Goal: Task Accomplishment & Management: Manage account settings

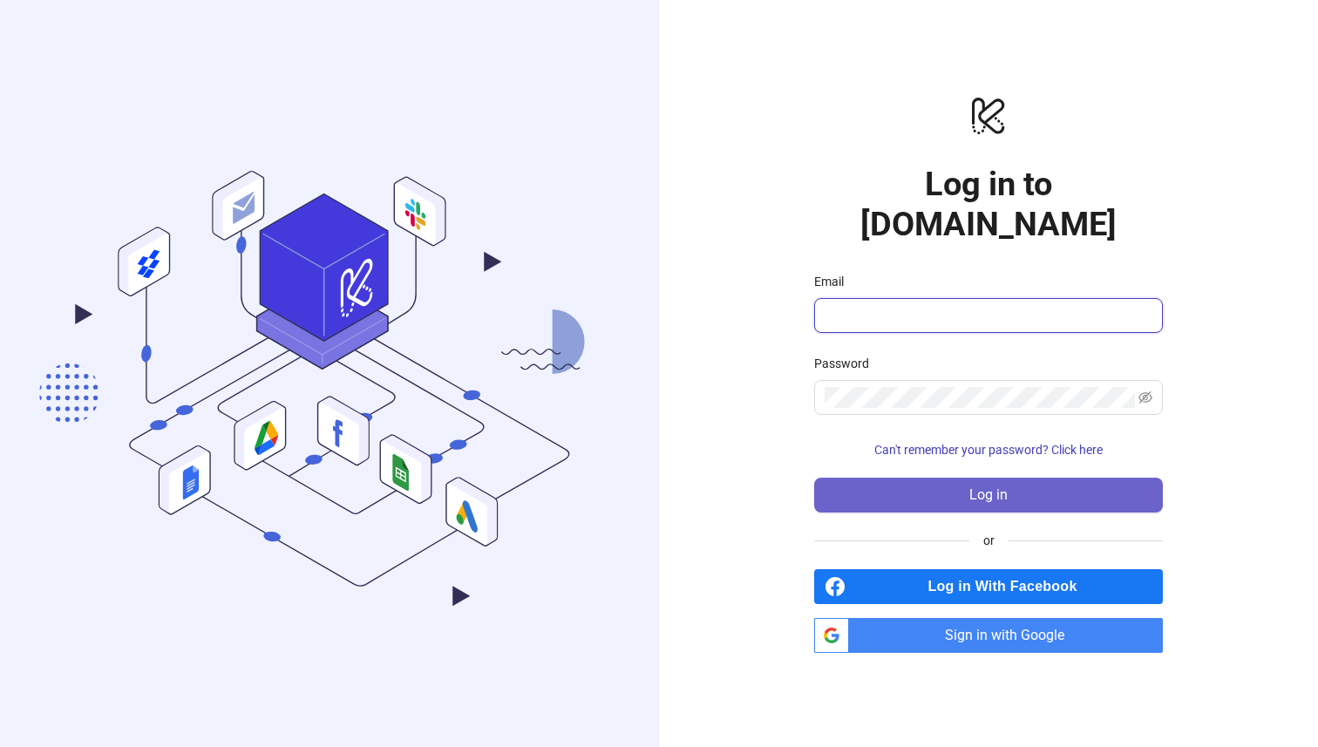
type input "**********"
click at [992, 487] on span "Log in" at bounding box center [988, 495] width 38 height 16
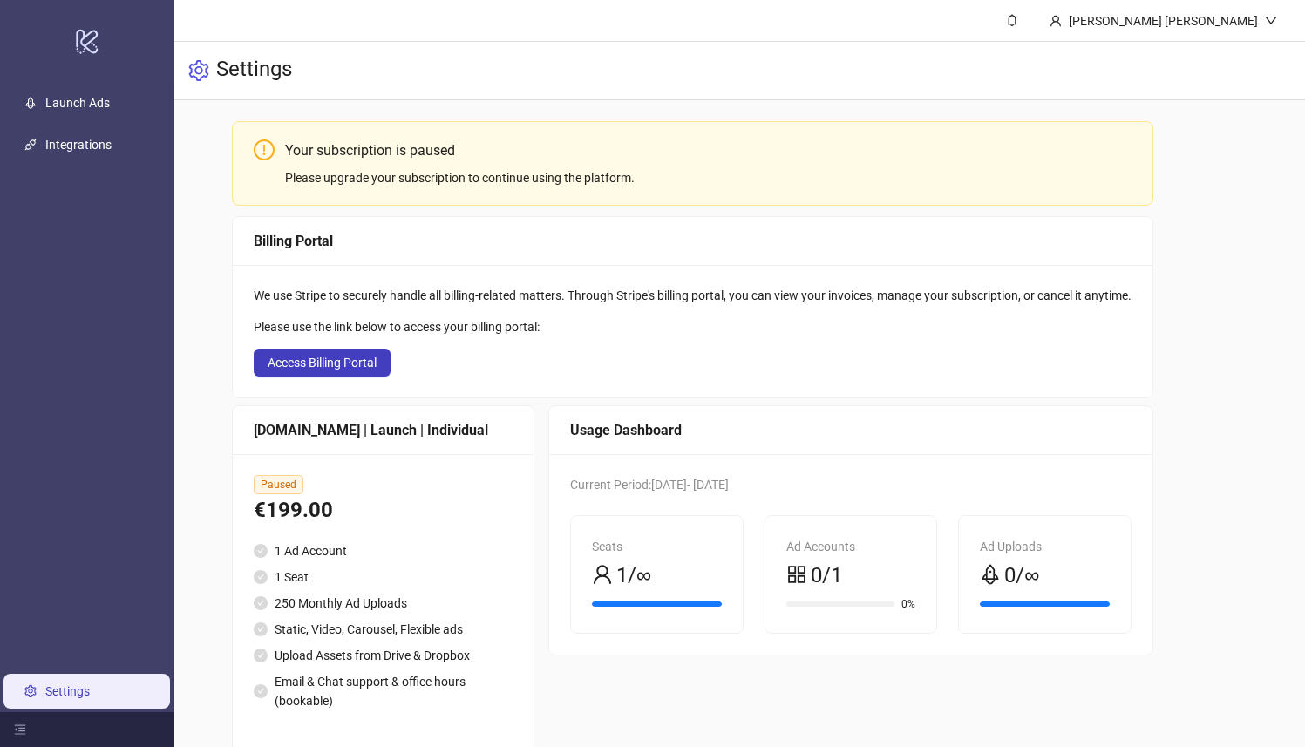
scroll to position [62, 0]
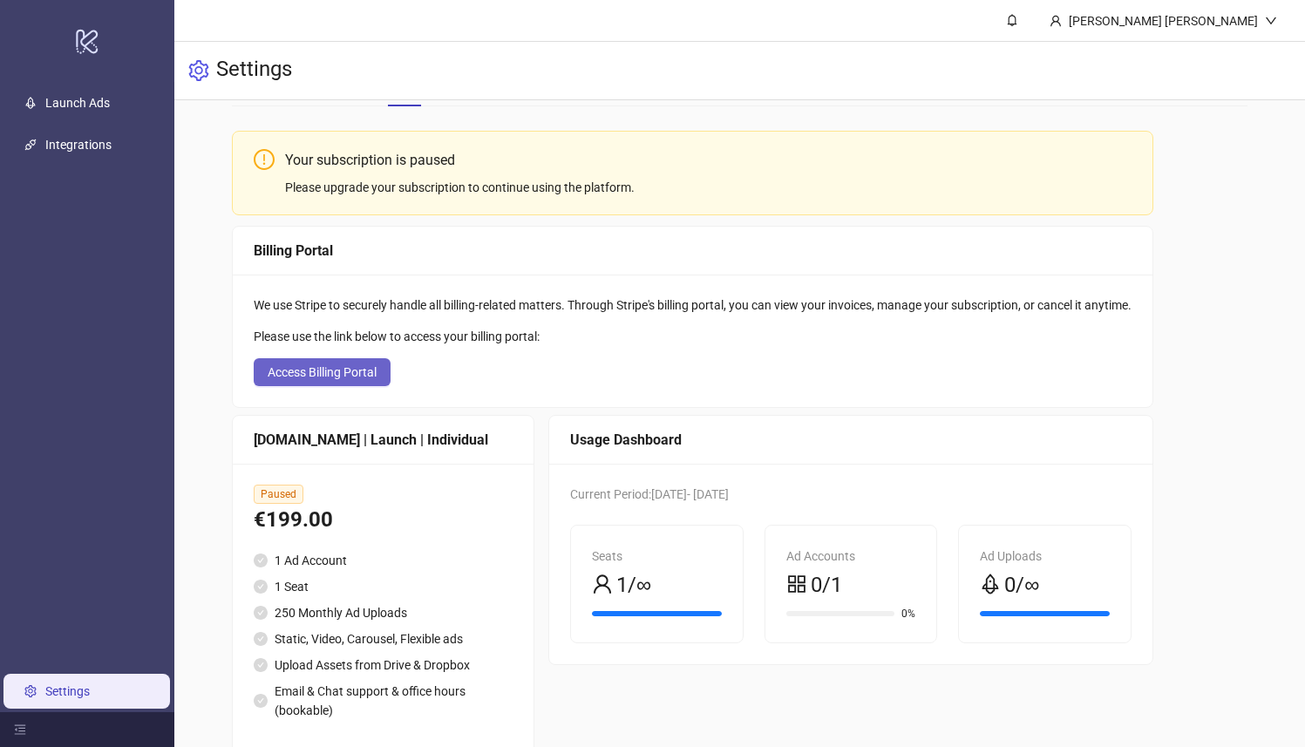
click at [356, 368] on span "Access Billing Portal" at bounding box center [322, 372] width 109 height 14
